Goal: Task Accomplishment & Management: Manage account settings

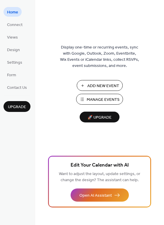
click at [94, 103] on span "Manage Events" at bounding box center [103, 100] width 33 height 6
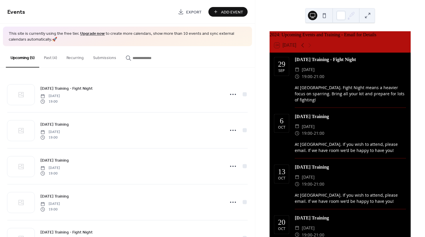
click at [51, 57] on button "Past (4)" at bounding box center [50, 56] width 23 height 21
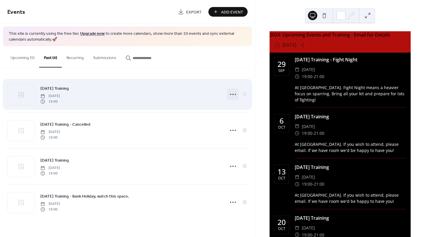
click at [231, 95] on icon at bounding box center [232, 94] width 9 height 9
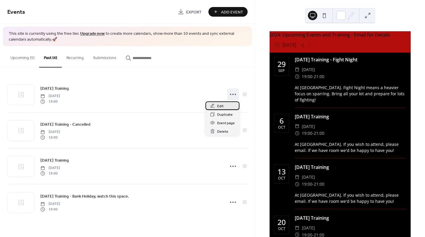
click at [218, 106] on span "Edit" at bounding box center [220, 106] width 6 height 6
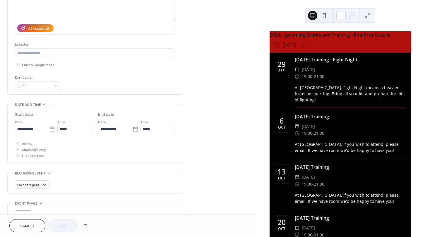
scroll to position [88, 0]
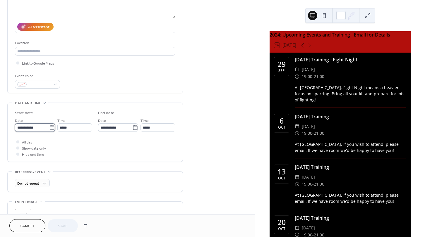
click at [31, 128] on input "**********" at bounding box center [32, 127] width 34 height 8
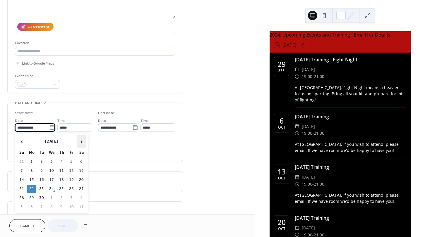
click at [82, 142] on span "›" at bounding box center [81, 142] width 9 height 12
click at [81, 142] on span "›" at bounding box center [81, 142] width 9 height 12
click at [21, 170] on td "2" at bounding box center [21, 171] width 9 height 8
type input "**********"
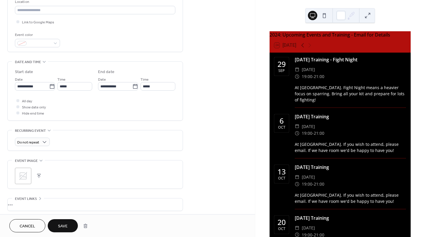
scroll to position [175, 0]
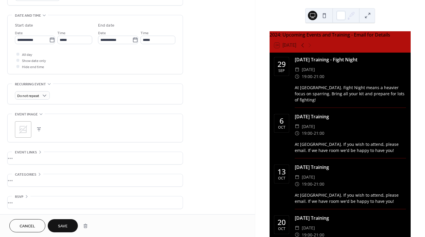
click at [68, 225] on button "Save" at bounding box center [63, 225] width 30 height 13
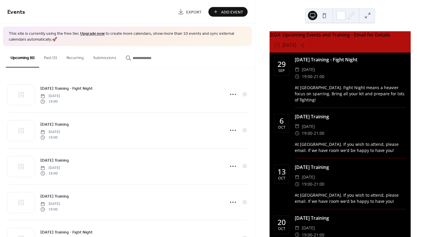
click at [49, 57] on button "Past (3)" at bounding box center [50, 56] width 23 height 21
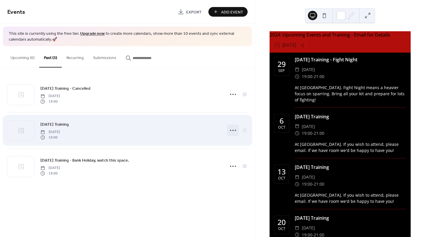
click at [232, 130] on icon at bounding box center [232, 130] width 9 height 9
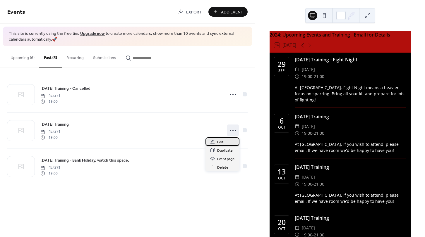
click at [225, 144] on div "Edit" at bounding box center [222, 141] width 34 height 8
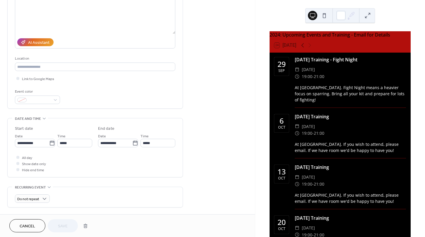
scroll to position [88, 0]
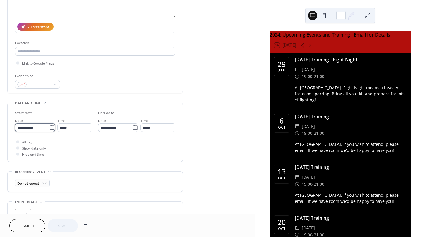
click at [37, 127] on input "**********" at bounding box center [32, 127] width 34 height 8
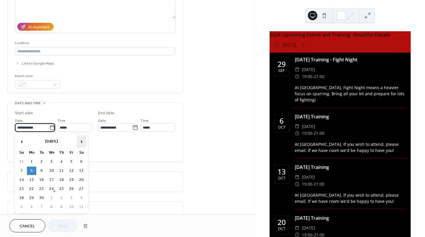
click at [80, 145] on span "›" at bounding box center [81, 142] width 9 height 12
click at [22, 179] on td "9" at bounding box center [21, 180] width 9 height 8
type input "**********"
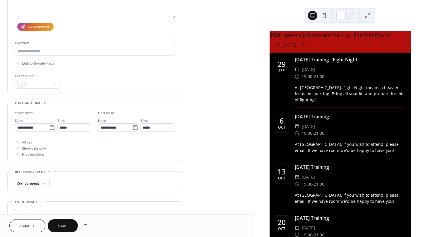
click at [56, 222] on button "Save" at bounding box center [63, 225] width 30 height 13
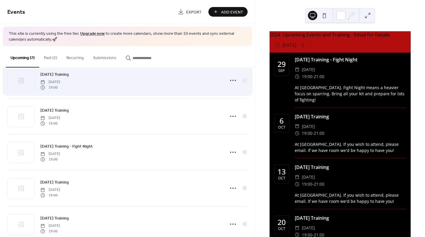
scroll to position [12, 0]
